Goal: Information Seeking & Learning: Compare options

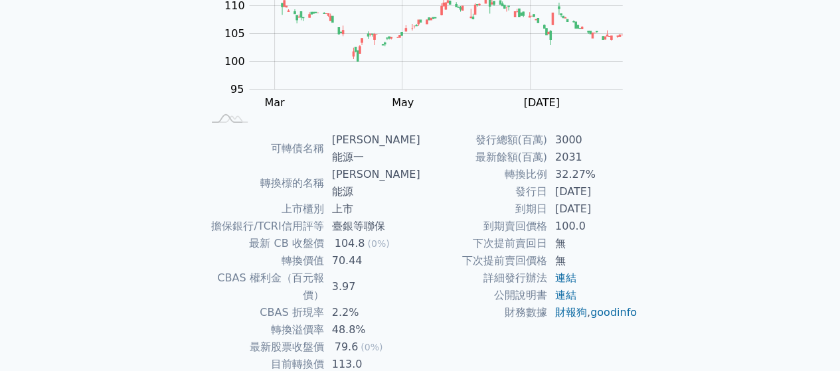
scroll to position [203, 0]
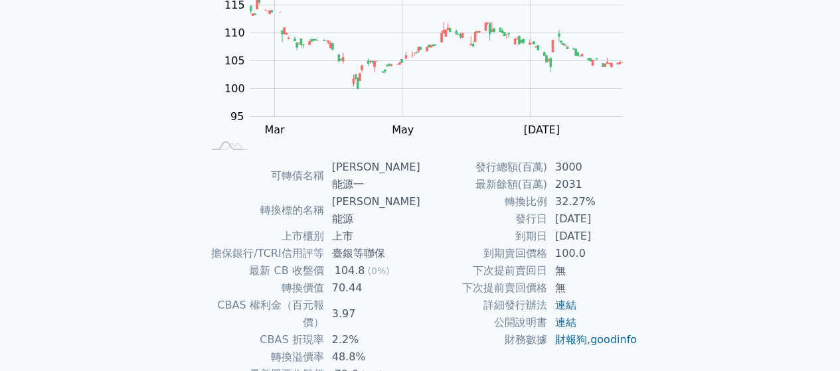
scroll to position [179, 0]
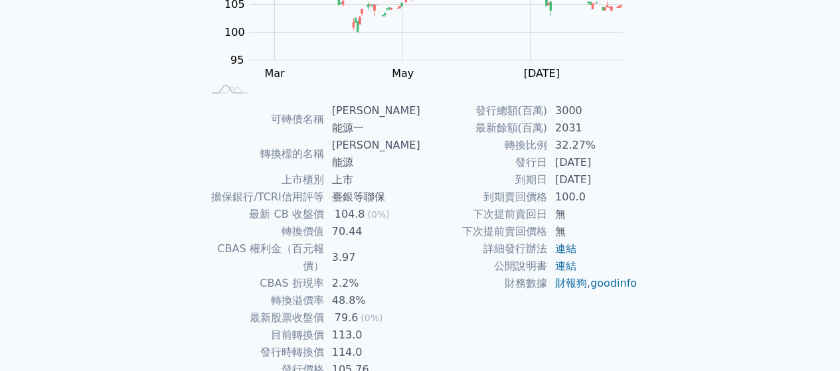
scroll to position [232, 0]
